Goal: Register for event/course

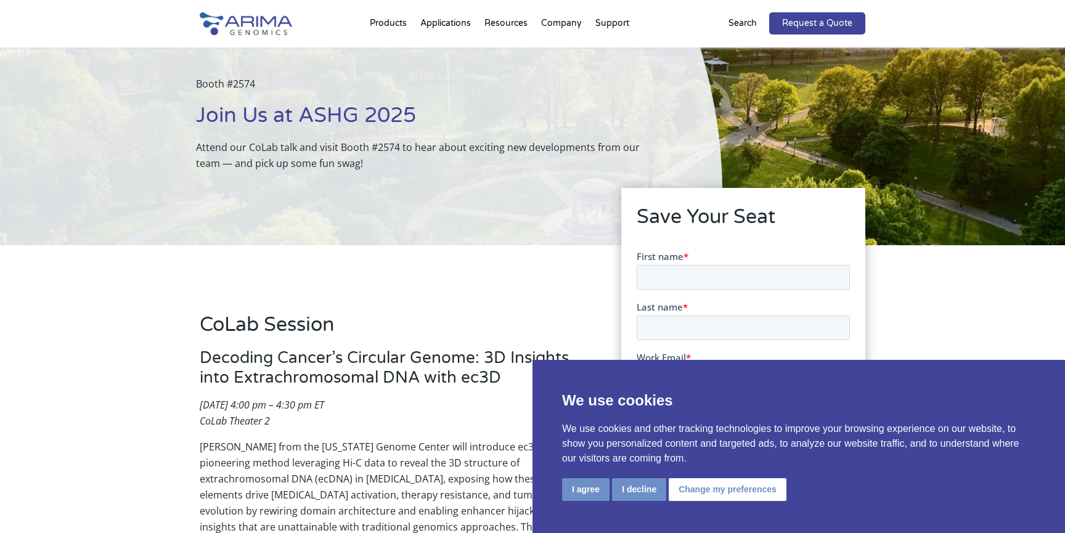
scroll to position [72, 0]
click at [675, 275] on input "First name *" at bounding box center [742, 276] width 213 height 25
type input "[PERSON_NAME]"
type input "Li"
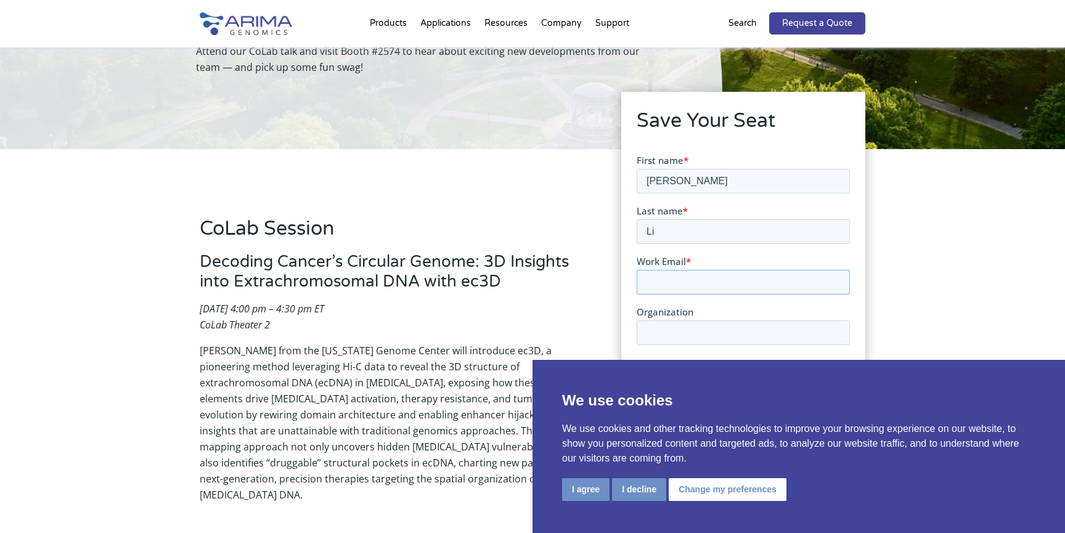
scroll to position [192, 0]
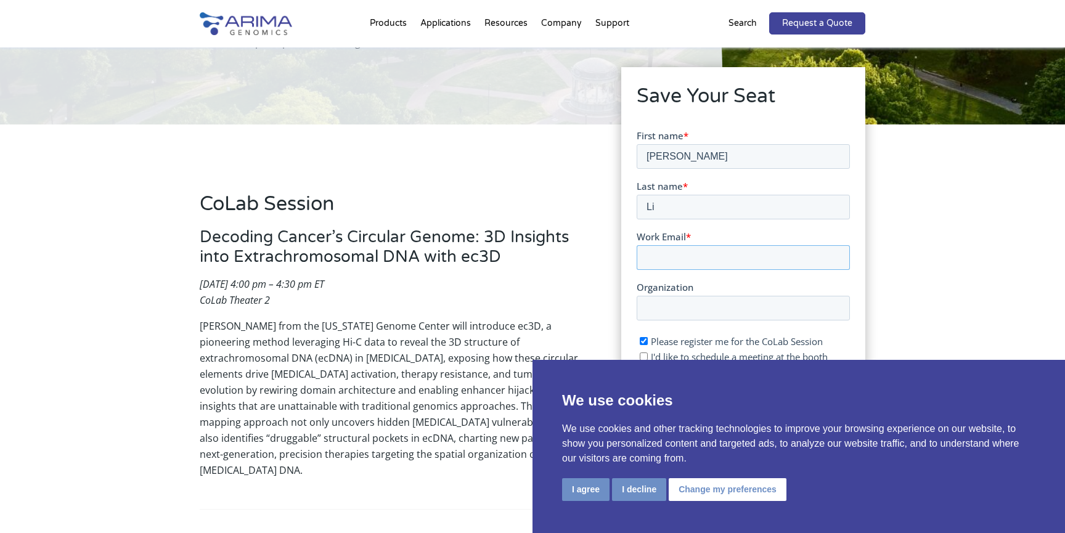
click at [693, 263] on input "Work Email *" at bounding box center [742, 257] width 213 height 25
type input "[EMAIL_ADDRESS][DOMAIN_NAME]"
type input "L"
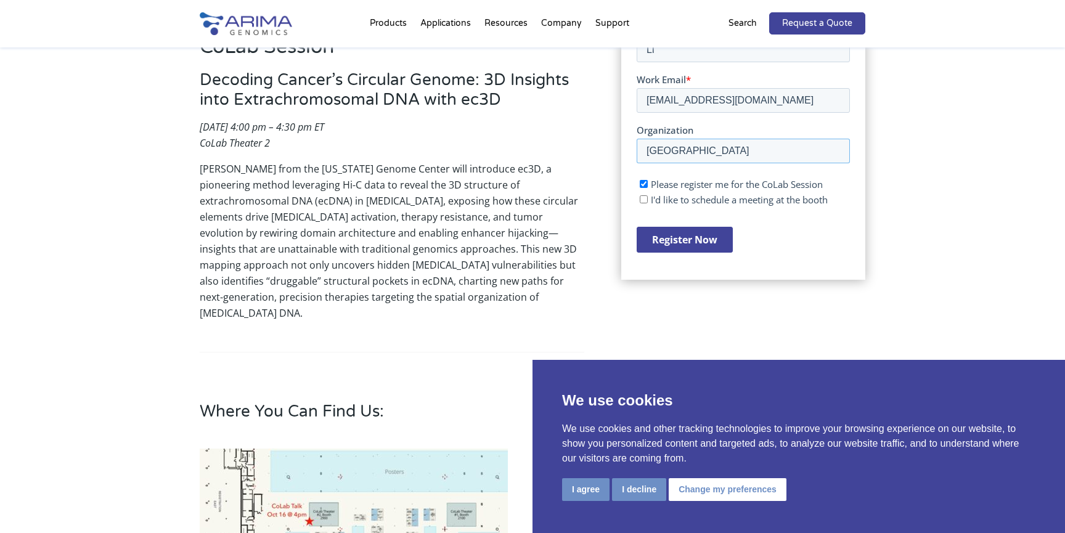
type input "[GEOGRAPHIC_DATA]"
click at [700, 186] on span "Please register me for the CoLab Session" at bounding box center [736, 183] width 172 height 12
click at [647, 186] on input "Please register me for the CoLab Session" at bounding box center [643, 183] width 8 height 8
checkbox input "false"
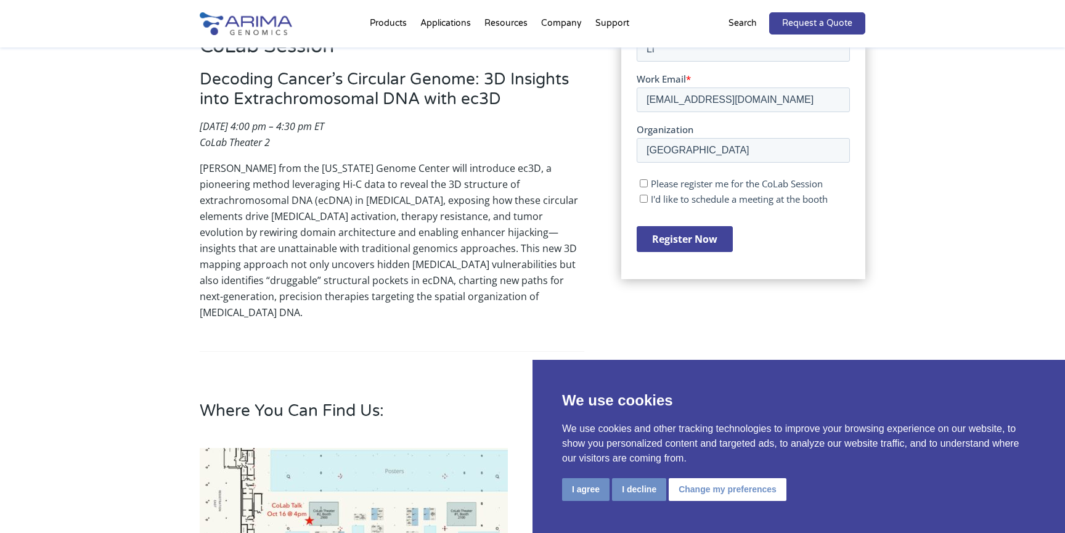
click at [671, 232] on input "Register Now" at bounding box center [684, 239] width 96 height 26
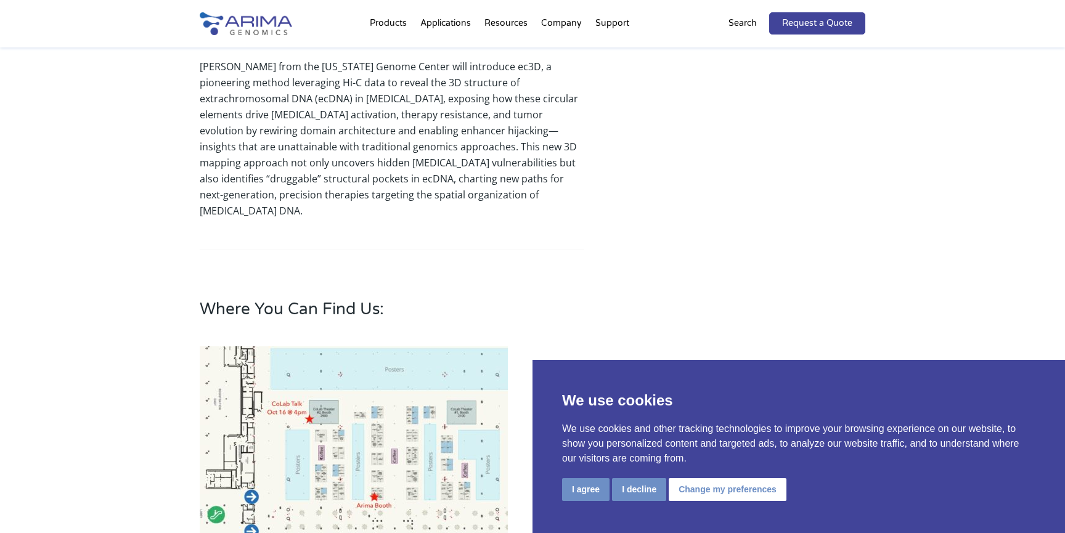
scroll to position [530, 0]
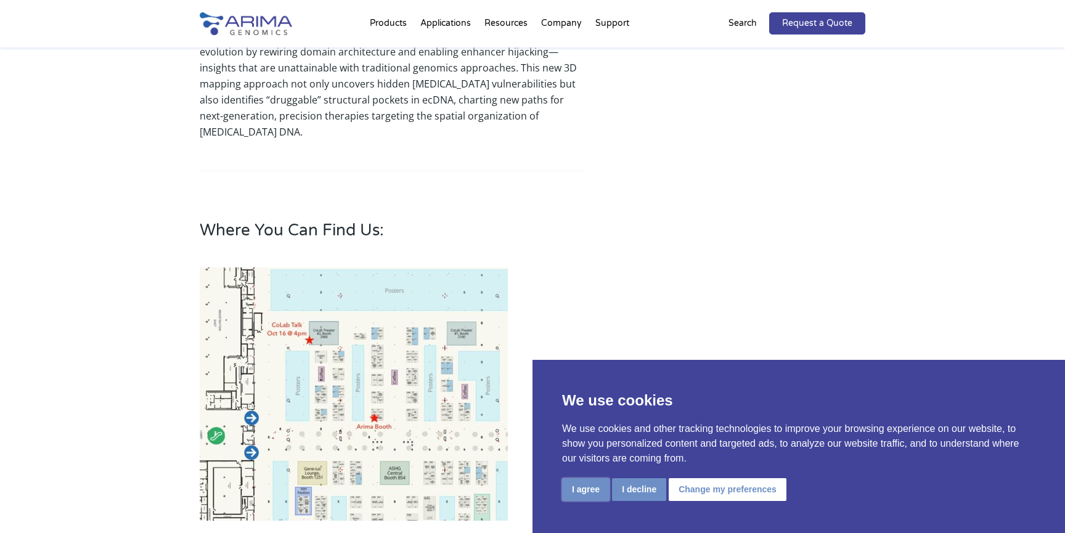
click at [608, 489] on button "I agree" at bounding box center [585, 489] width 47 height 23
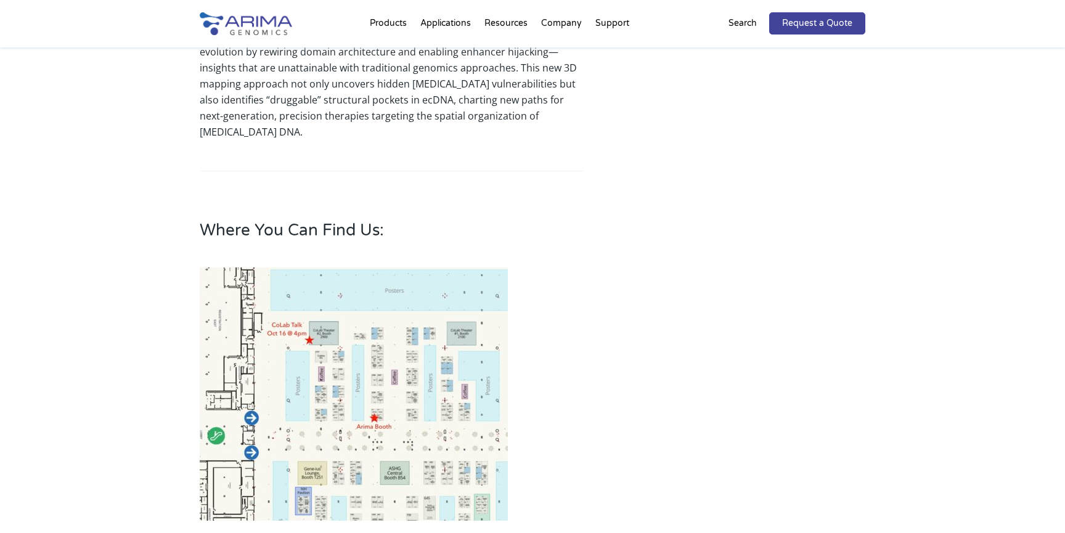
click at [684, 384] on div "CoLab Session Decoding Cancer’s Circular Genome: 3D Insights into Extrachromoso…" at bounding box center [532, 187] width 665 height 702
